Goal: Find specific page/section: Find specific page/section

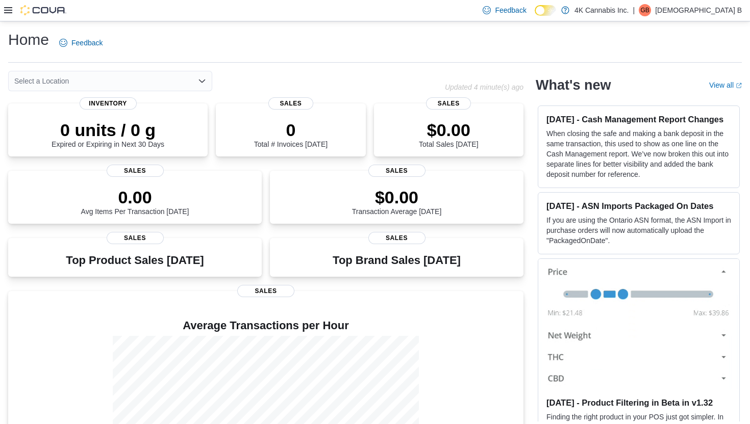
click at [7, 8] on icon at bounding box center [8, 10] width 8 height 8
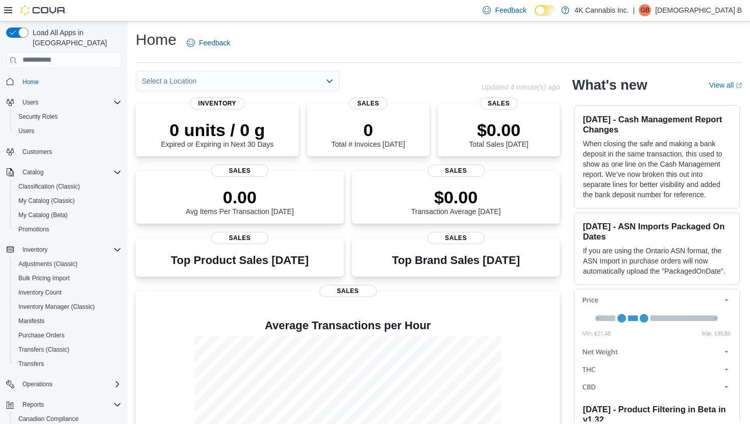
scroll to position [69, 0]
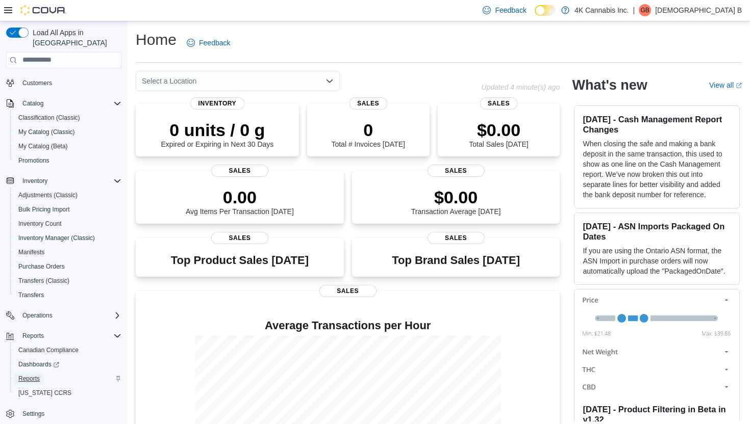
click at [31, 375] on span "Reports" at bounding box center [28, 379] width 21 height 8
